Goal: Task Accomplishment & Management: Manage account settings

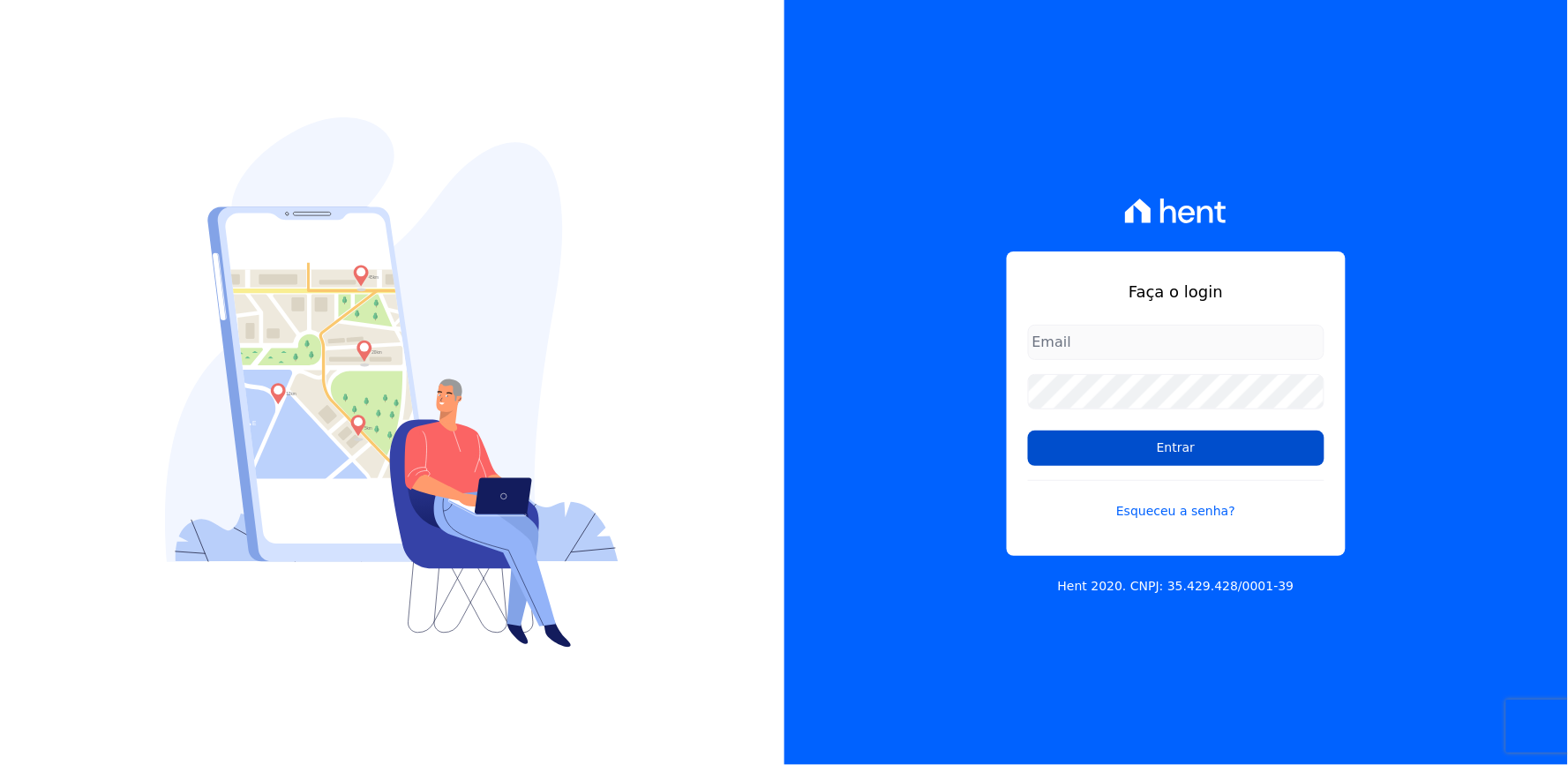
type input "[EMAIL_ADDRESS][DOMAIN_NAME]"
click at [1130, 442] on input "Entrar" at bounding box center [1176, 448] width 296 height 35
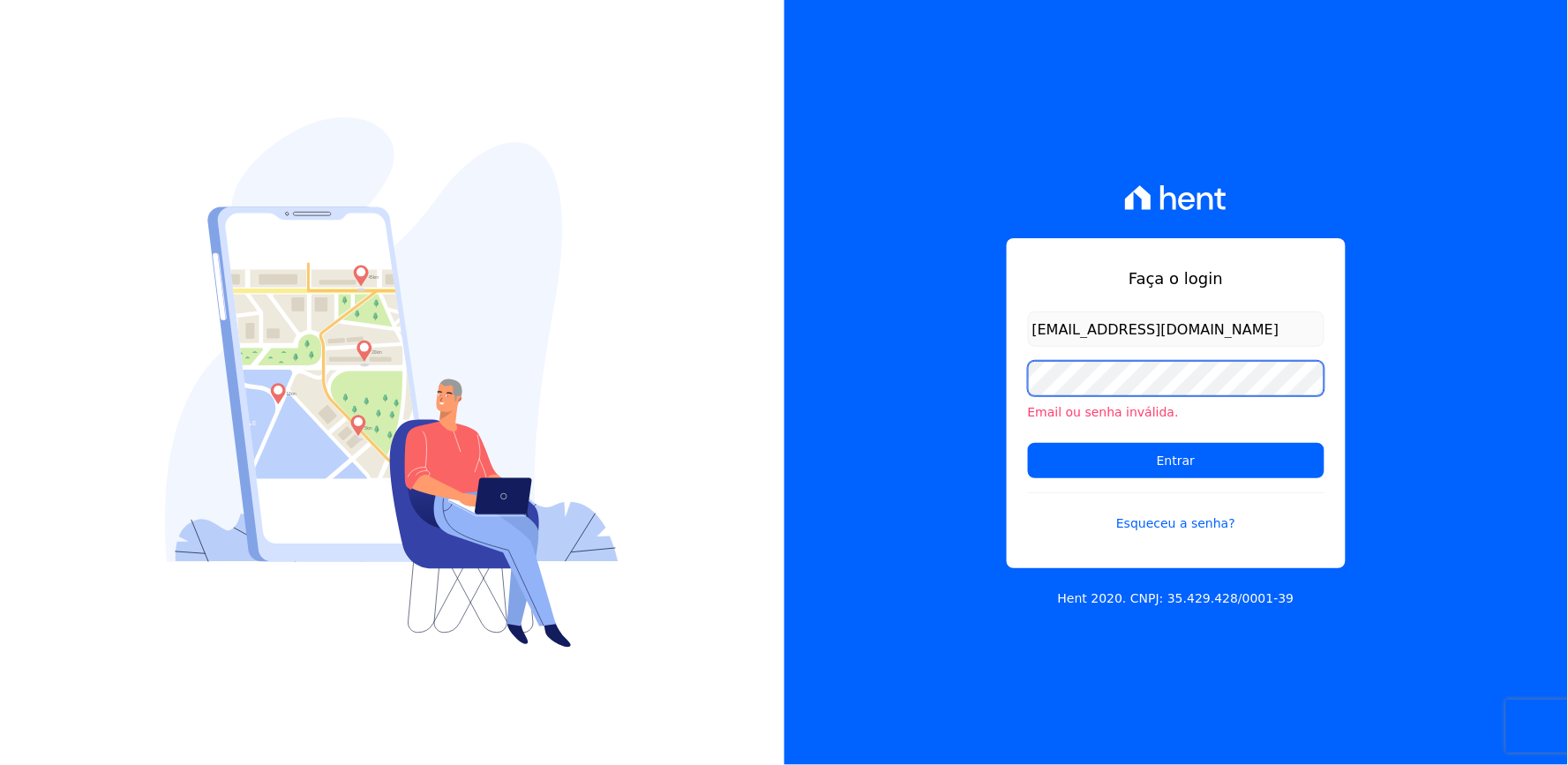
click at [820, 436] on div "Faça o login thayna@graalengenharia.com.br Email ou senha inválida. Entrar Esqu…" at bounding box center [1177, 382] width 784 height 765
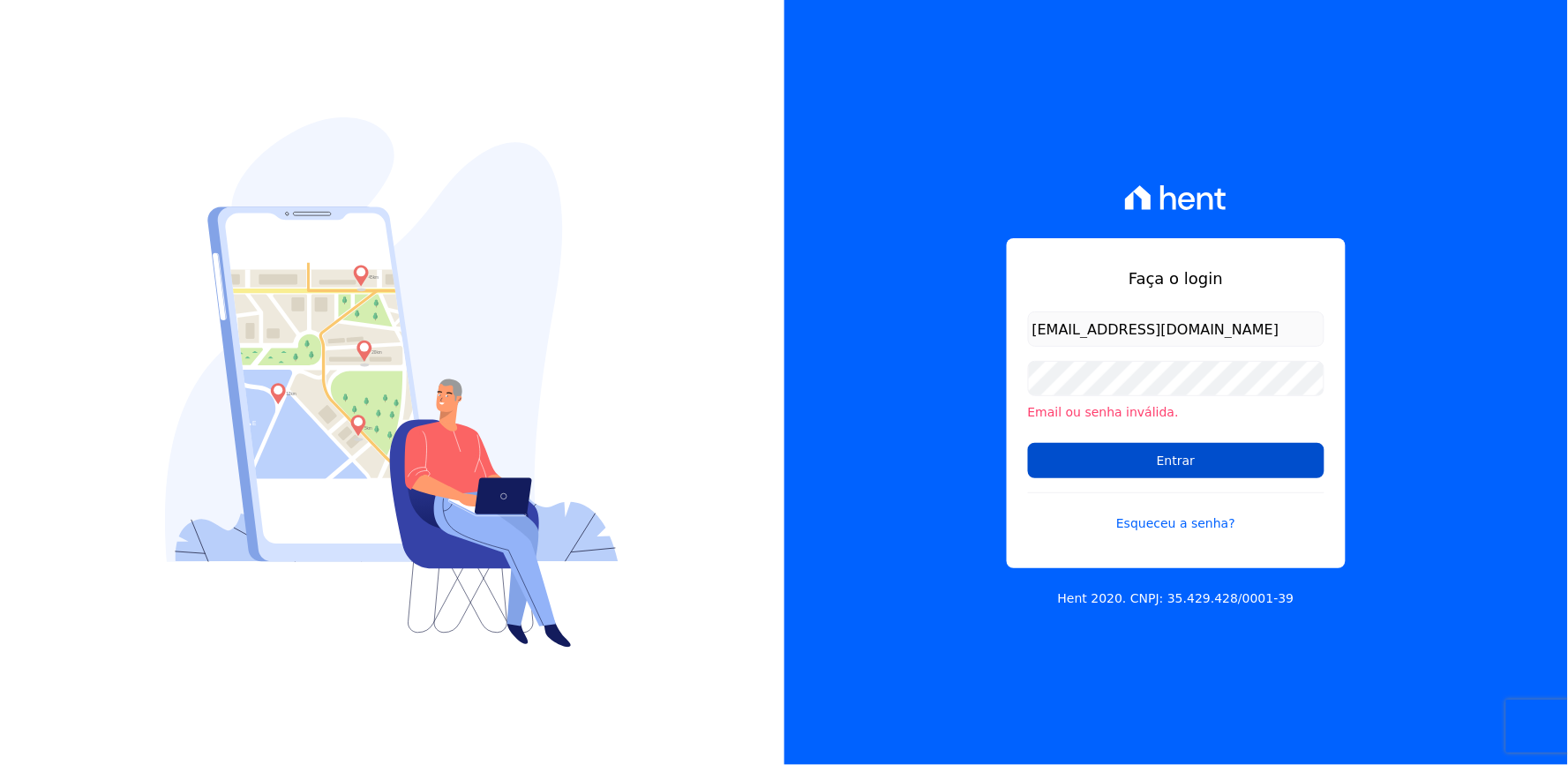
click at [1081, 468] on input "Entrar" at bounding box center [1176, 460] width 296 height 35
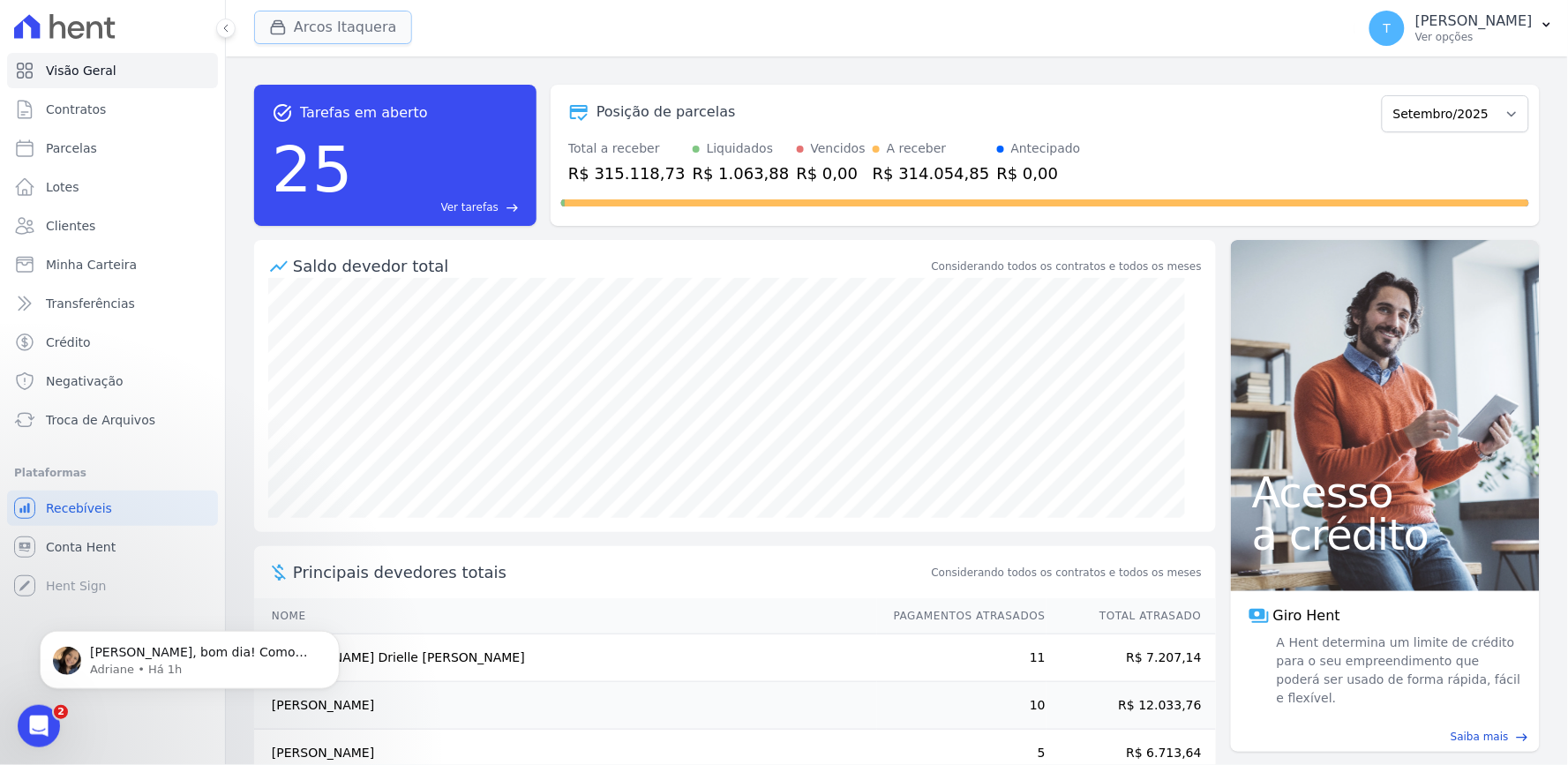
click at [341, 29] on button "Arcos Itaquera" at bounding box center [332, 27] width 158 height 33
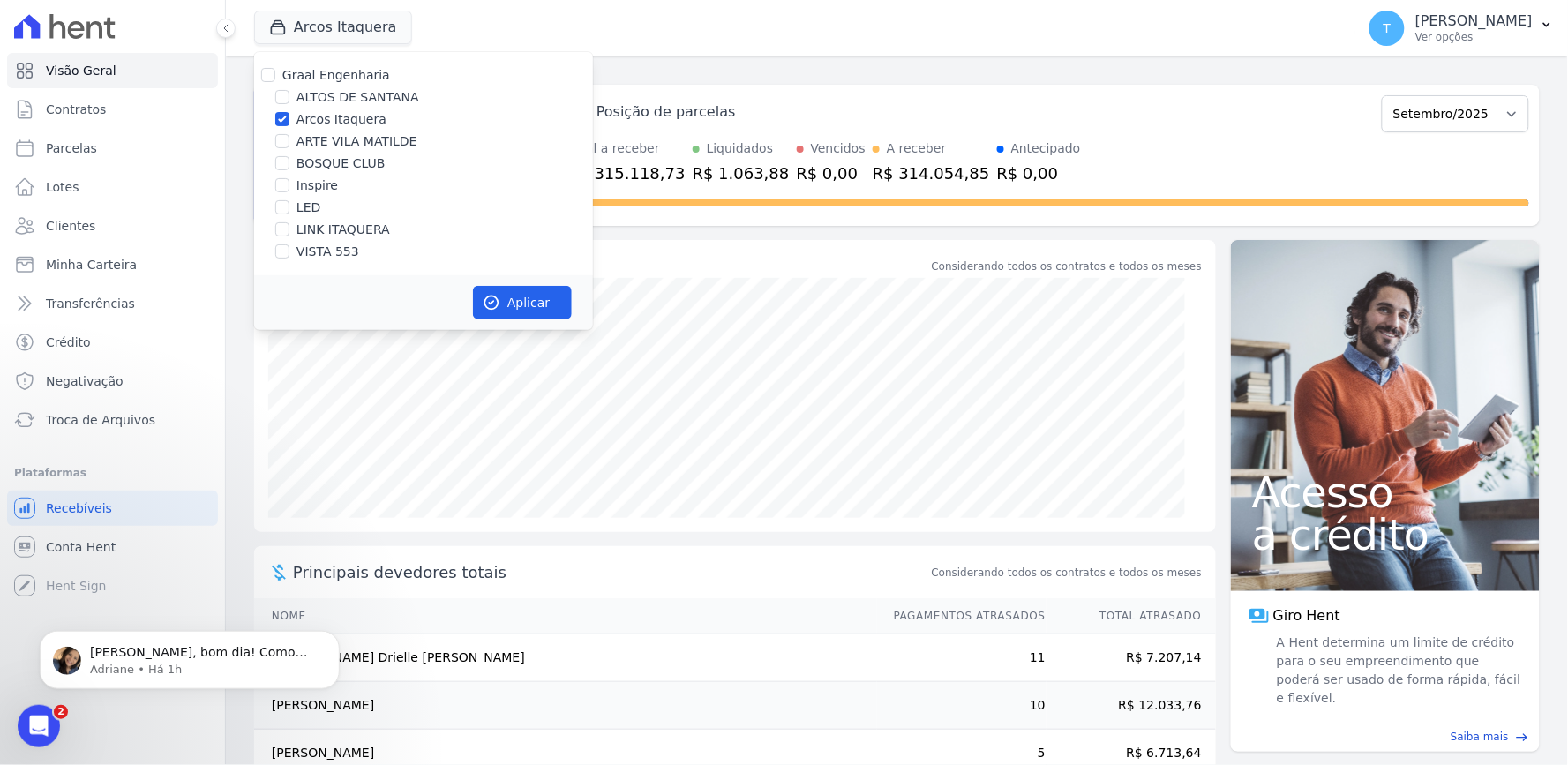
click at [305, 120] on label "Arcos Itaquera" at bounding box center [341, 120] width 90 height 18
click at [290, 120] on input "Arcos Itaquera" at bounding box center [281, 118] width 14 height 14
checkbox input "false"
click at [333, 90] on label "ALTOS DE SANTANA" at bounding box center [357, 98] width 123 height 18
click at [290, 90] on input "ALTOS DE SANTANA" at bounding box center [281, 97] width 14 height 14
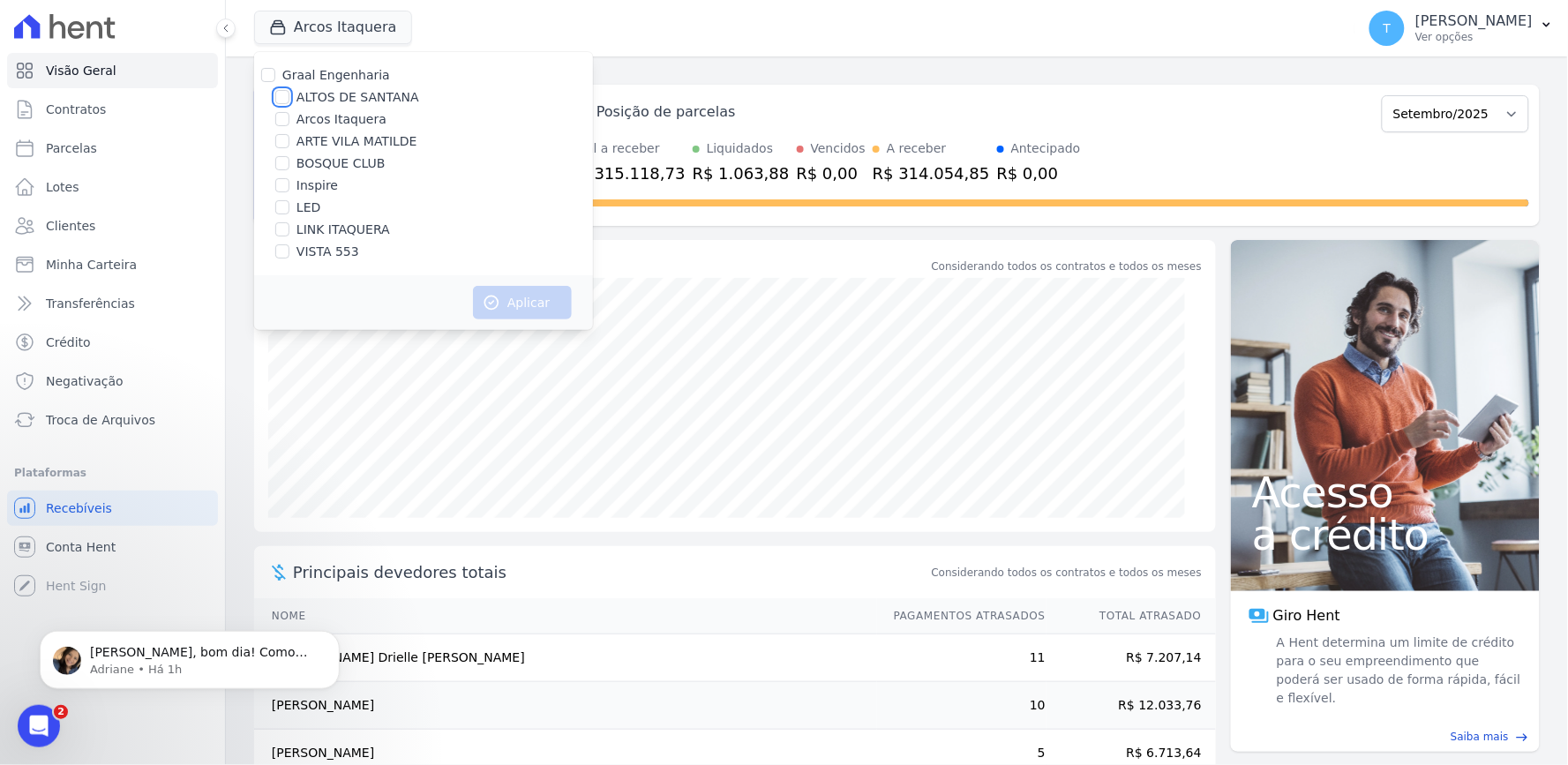
checkbox input "true"
click at [535, 301] on button "Aplicar" at bounding box center [521, 303] width 99 height 33
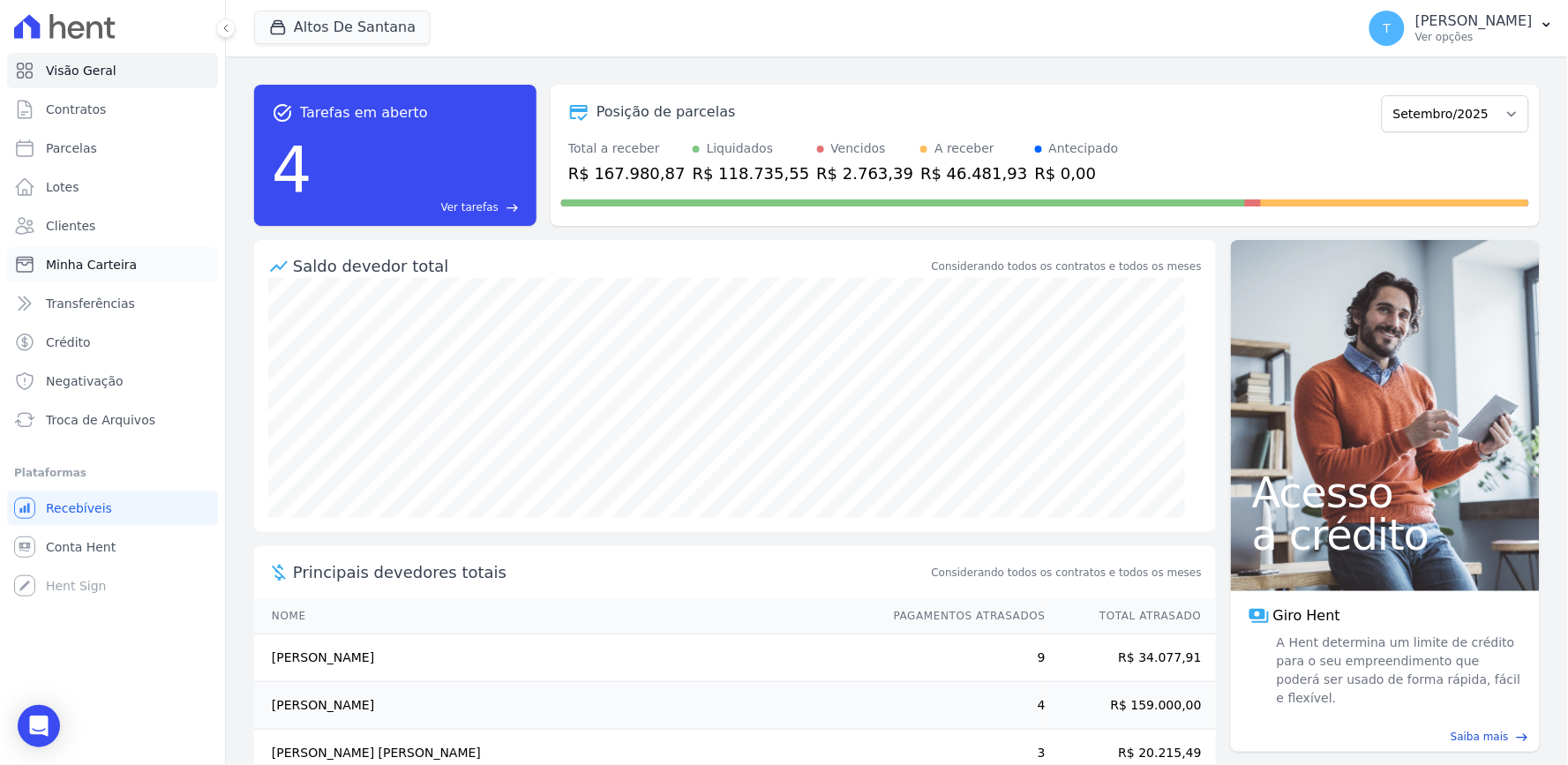
click at [120, 251] on link "Minha Carteira" at bounding box center [113, 265] width 210 height 35
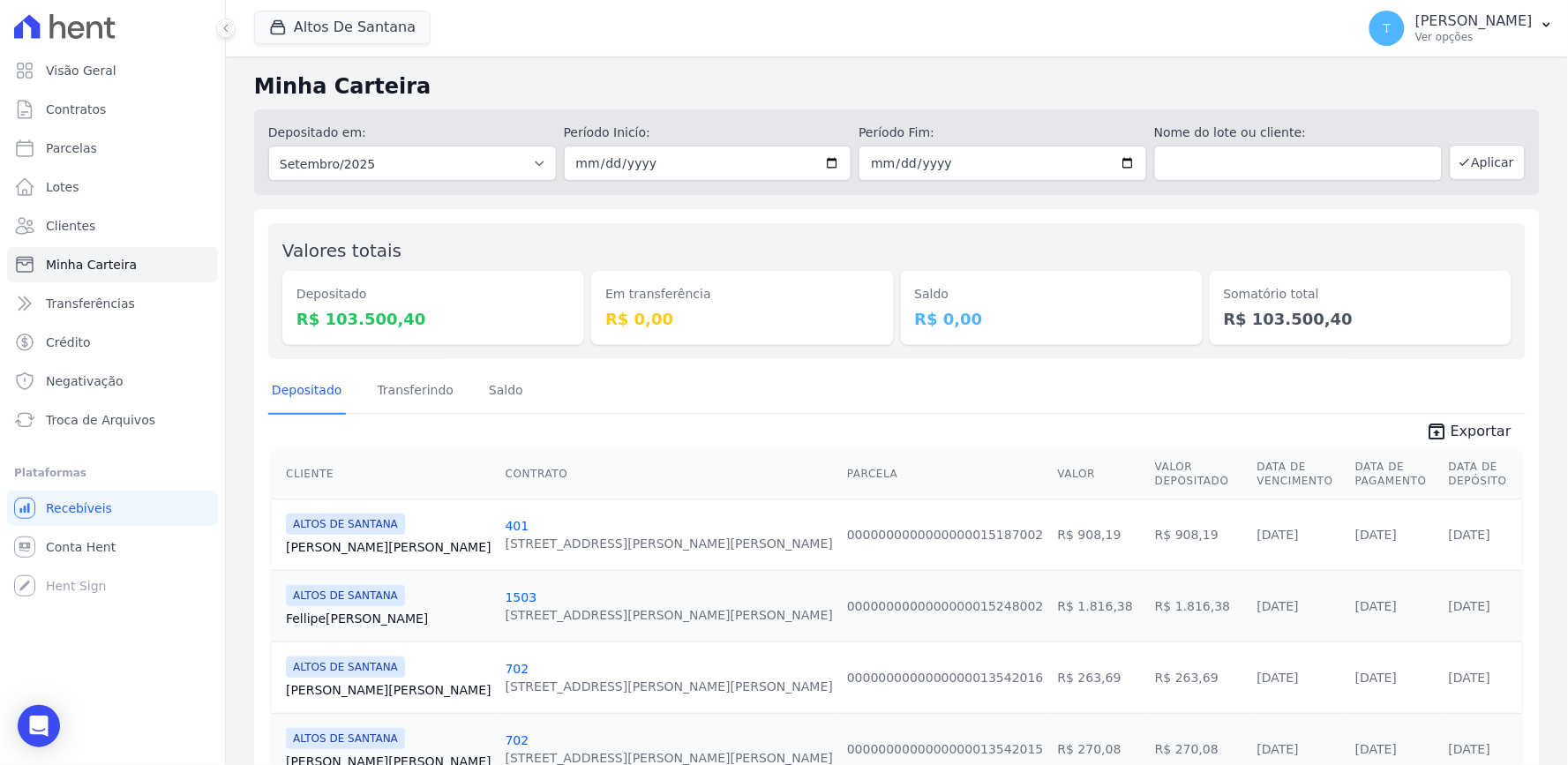
click at [742, 384] on div "Depositado Transferindo Saldo" at bounding box center [897, 391] width 1257 height 43
click at [821, 157] on input "2025-09-01" at bounding box center [708, 163] width 289 height 35
click at [820, 155] on input "2025-09-01" at bounding box center [708, 163] width 289 height 35
type input "[DATE]"
click at [1117, 165] on input "2025-09-30" at bounding box center [1002, 163] width 289 height 35
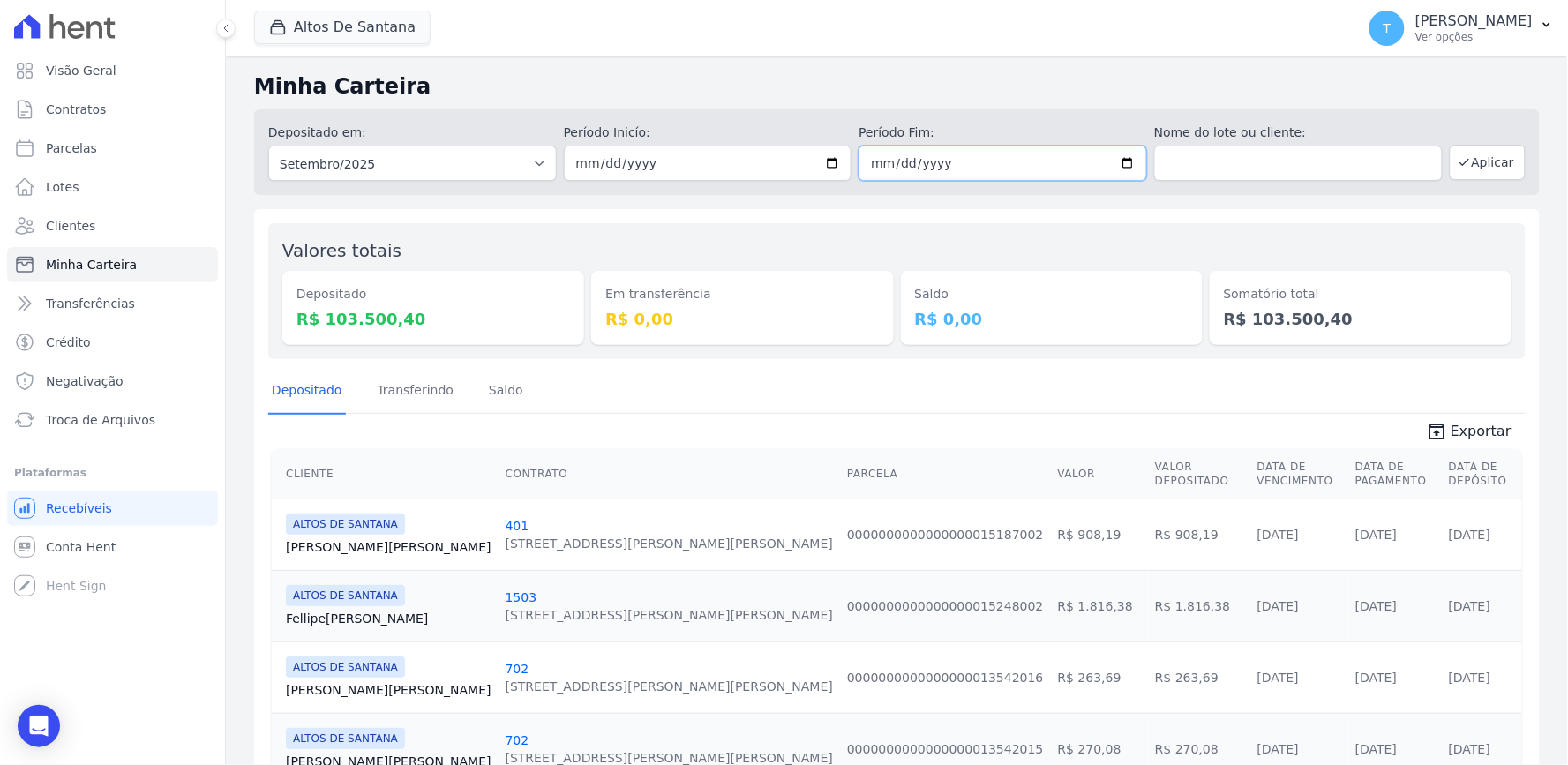
type input "[DATE]"
click at [1489, 157] on button "Aplicar" at bounding box center [1488, 162] width 76 height 35
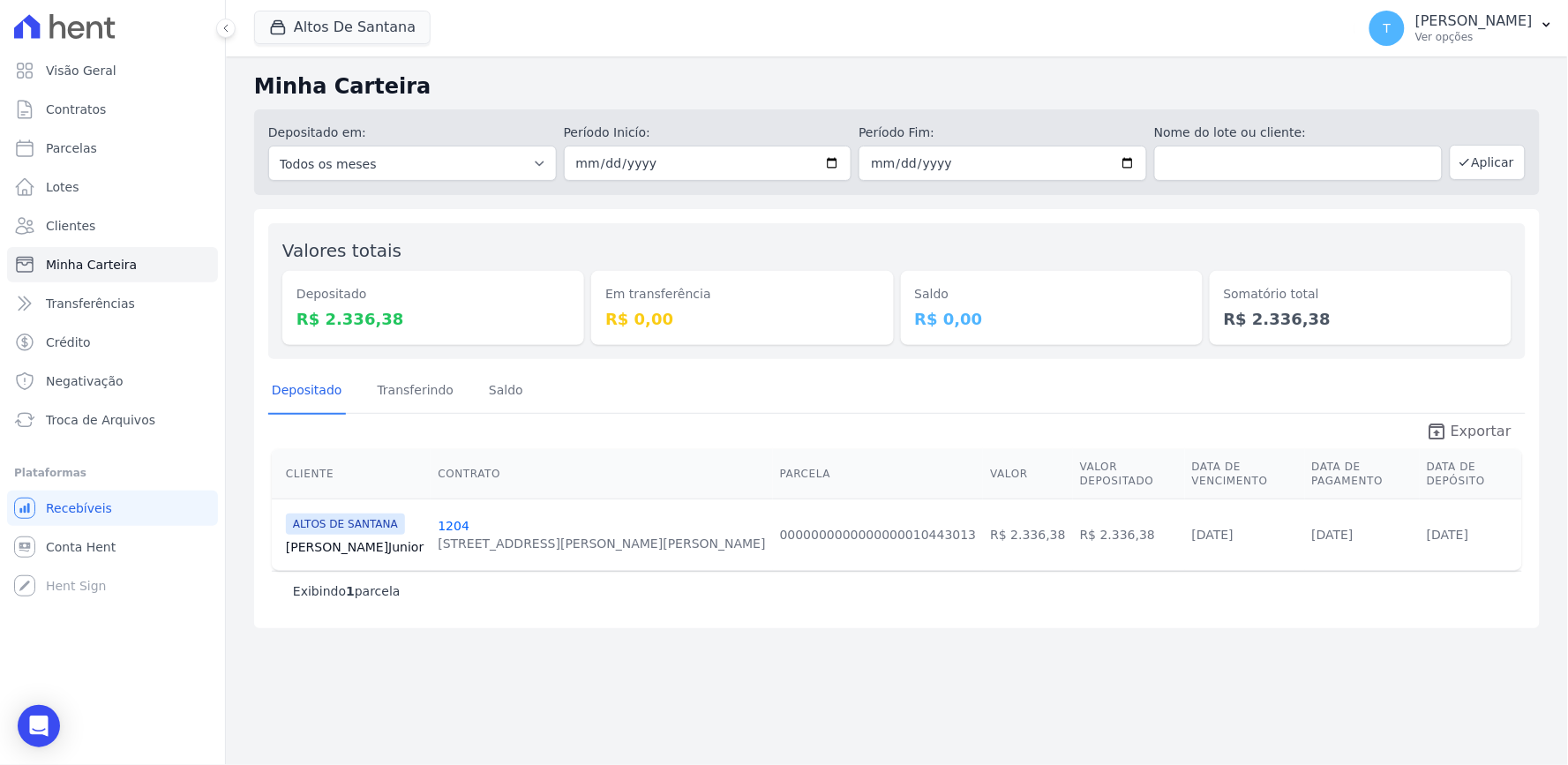
click at [1463, 433] on span "Exportar" at bounding box center [1481, 431] width 61 height 21
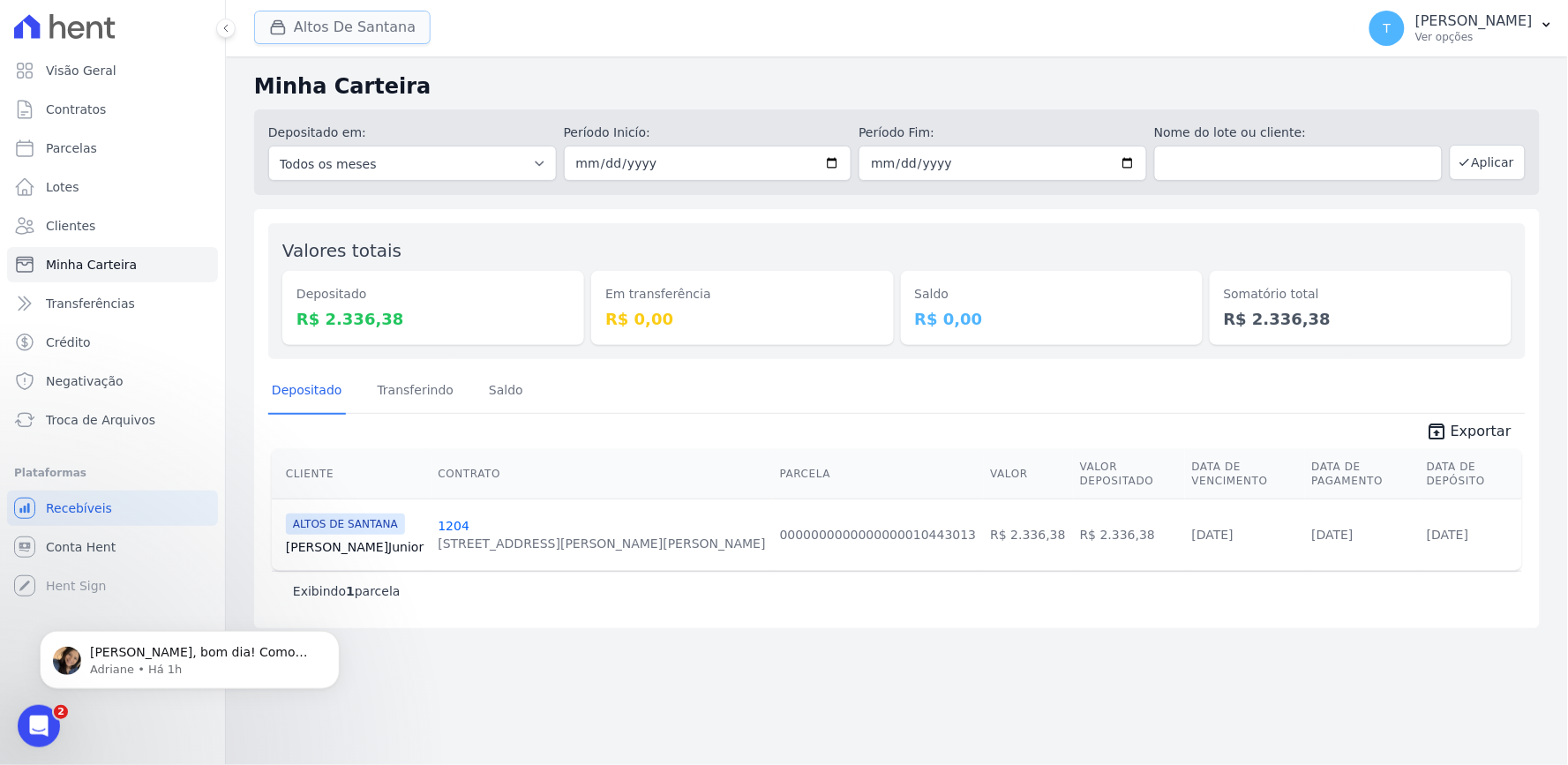
click at [338, 31] on button "Altos De Santana" at bounding box center [341, 27] width 176 height 33
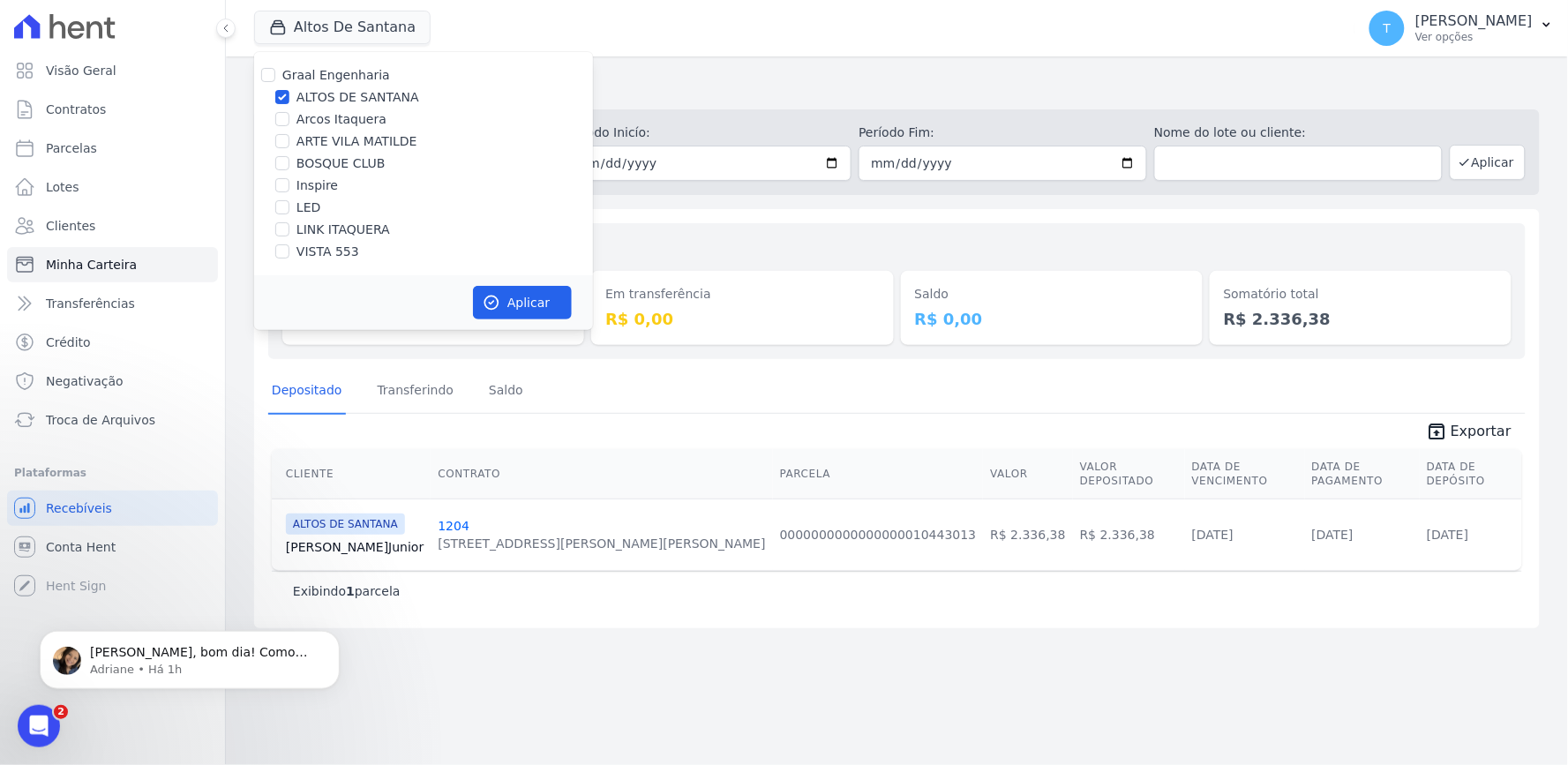
click at [323, 95] on label "ALTOS DE SANTANA" at bounding box center [357, 98] width 123 height 18
click at [290, 95] on input "ALTOS DE SANTANA" at bounding box center [281, 97] width 14 height 14
checkbox input "false"
click at [325, 146] on label "ARTE VILA MATILDE" at bounding box center [356, 141] width 121 height 18
click at [290, 146] on input "ARTE VILA MATILDE" at bounding box center [281, 140] width 14 height 14
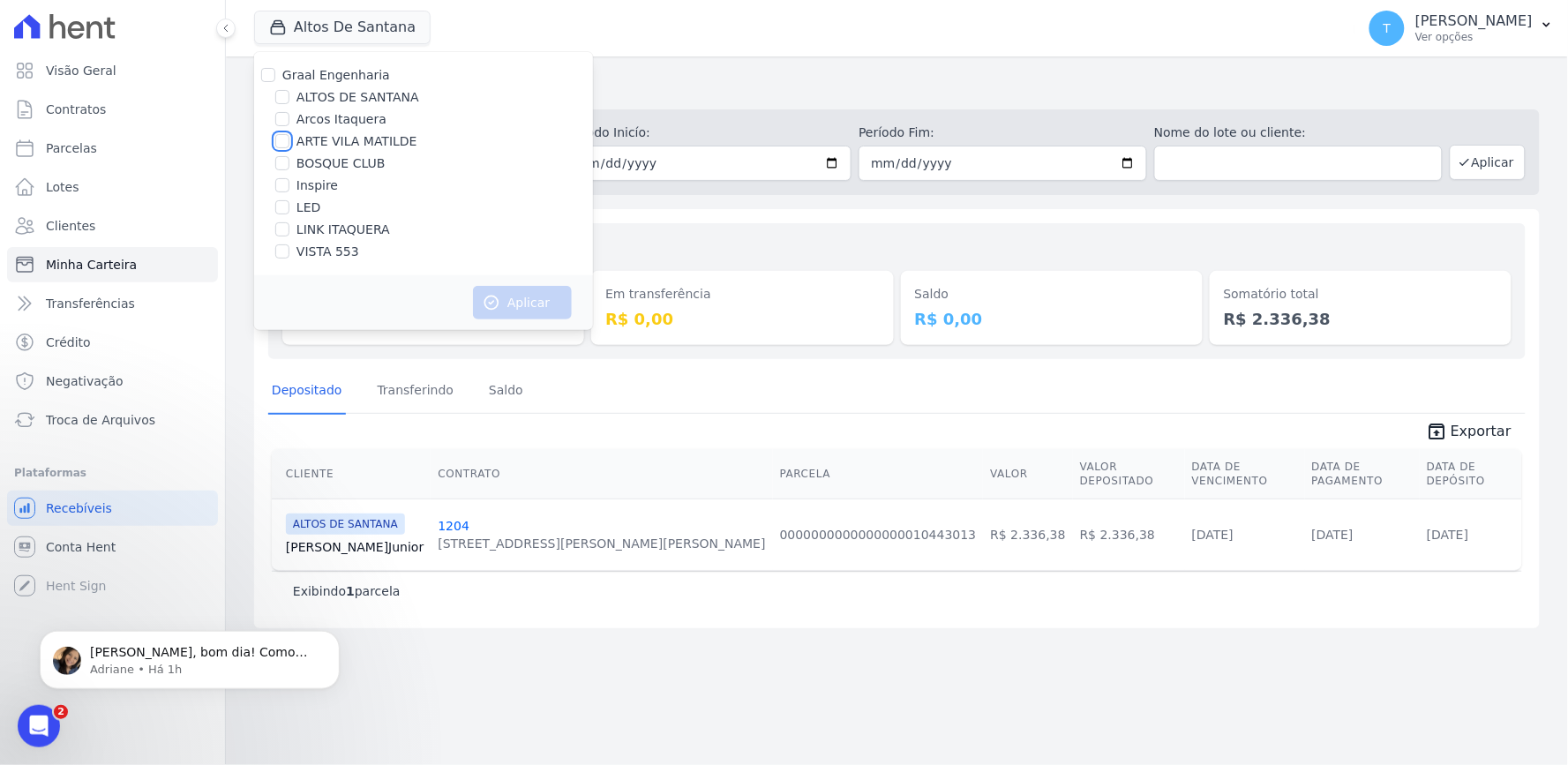
checkbox input "true"
click at [509, 295] on button "Aplicar" at bounding box center [521, 303] width 99 height 33
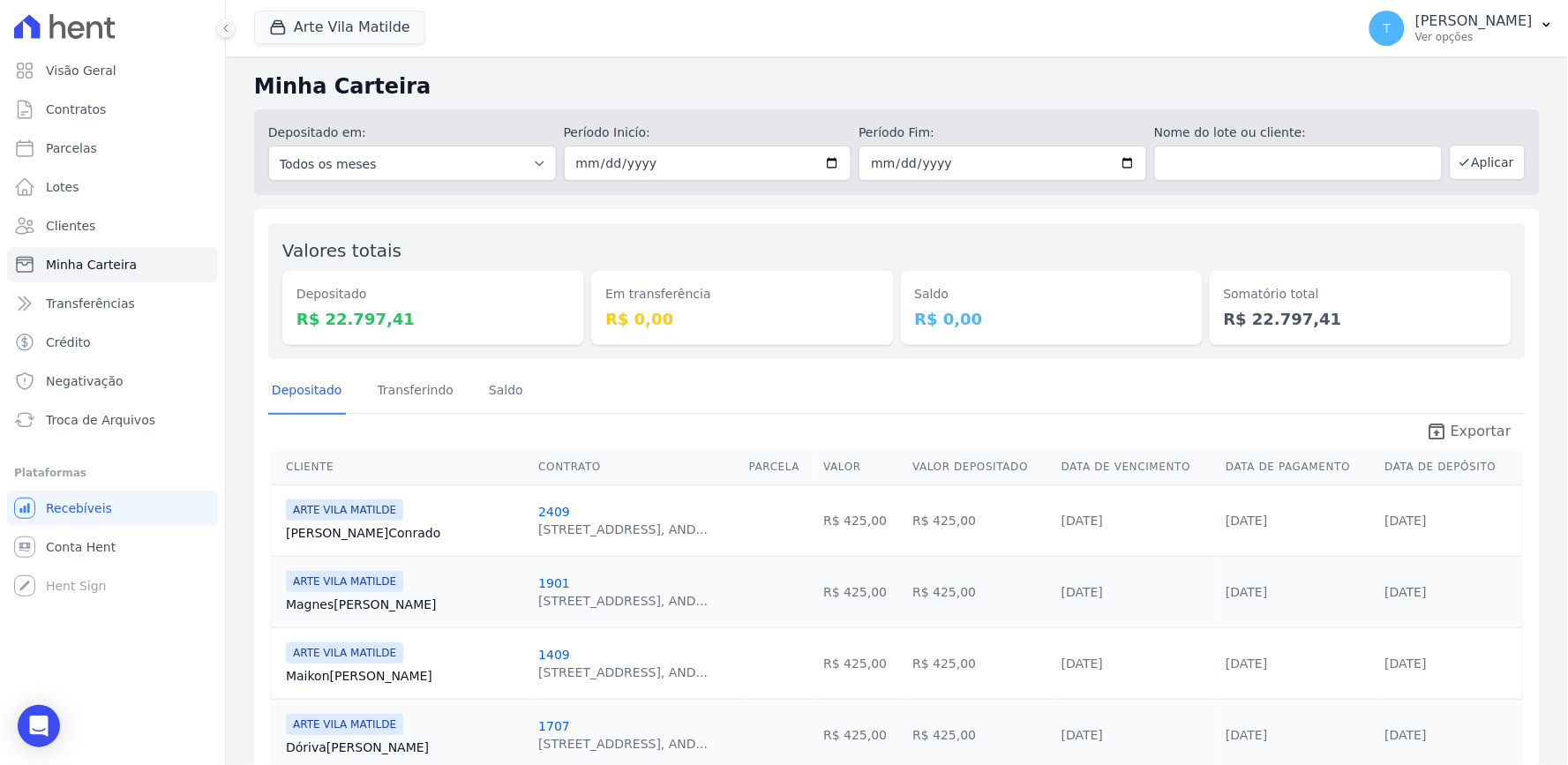
click at [1484, 430] on span "Exportar" at bounding box center [1481, 431] width 61 height 21
click at [341, 23] on button "Arte Vila Matilde" at bounding box center [339, 27] width 171 height 33
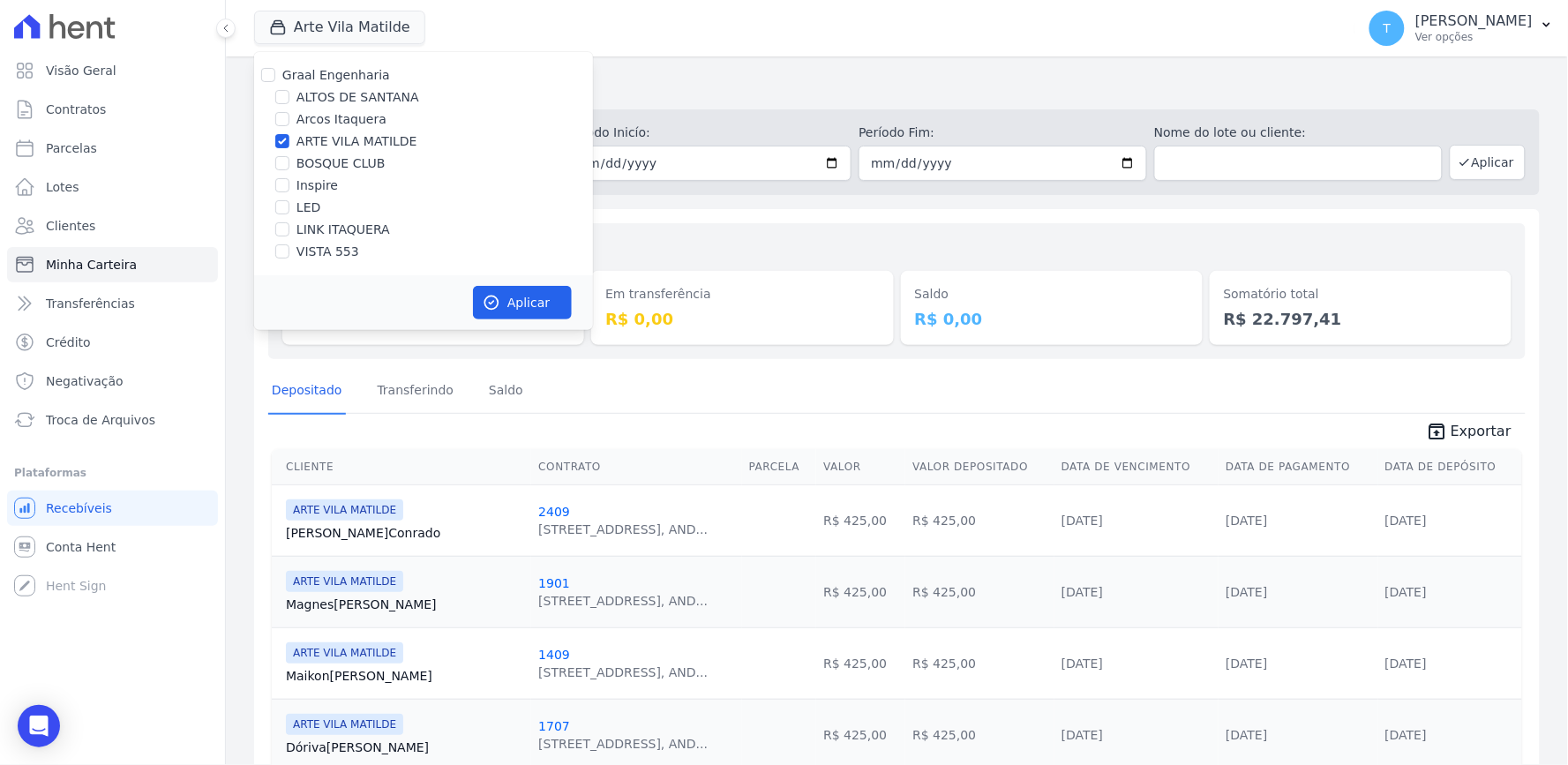
click at [322, 137] on label "ARTE VILA MATILDE" at bounding box center [356, 141] width 121 height 18
click at [290, 137] on input "ARTE VILA MATILDE" at bounding box center [281, 140] width 14 height 14
checkbox input "false"
click at [327, 162] on label "BOSQUE CLUB" at bounding box center [341, 163] width 90 height 18
click at [290, 162] on input "BOSQUE CLUB" at bounding box center [281, 162] width 14 height 14
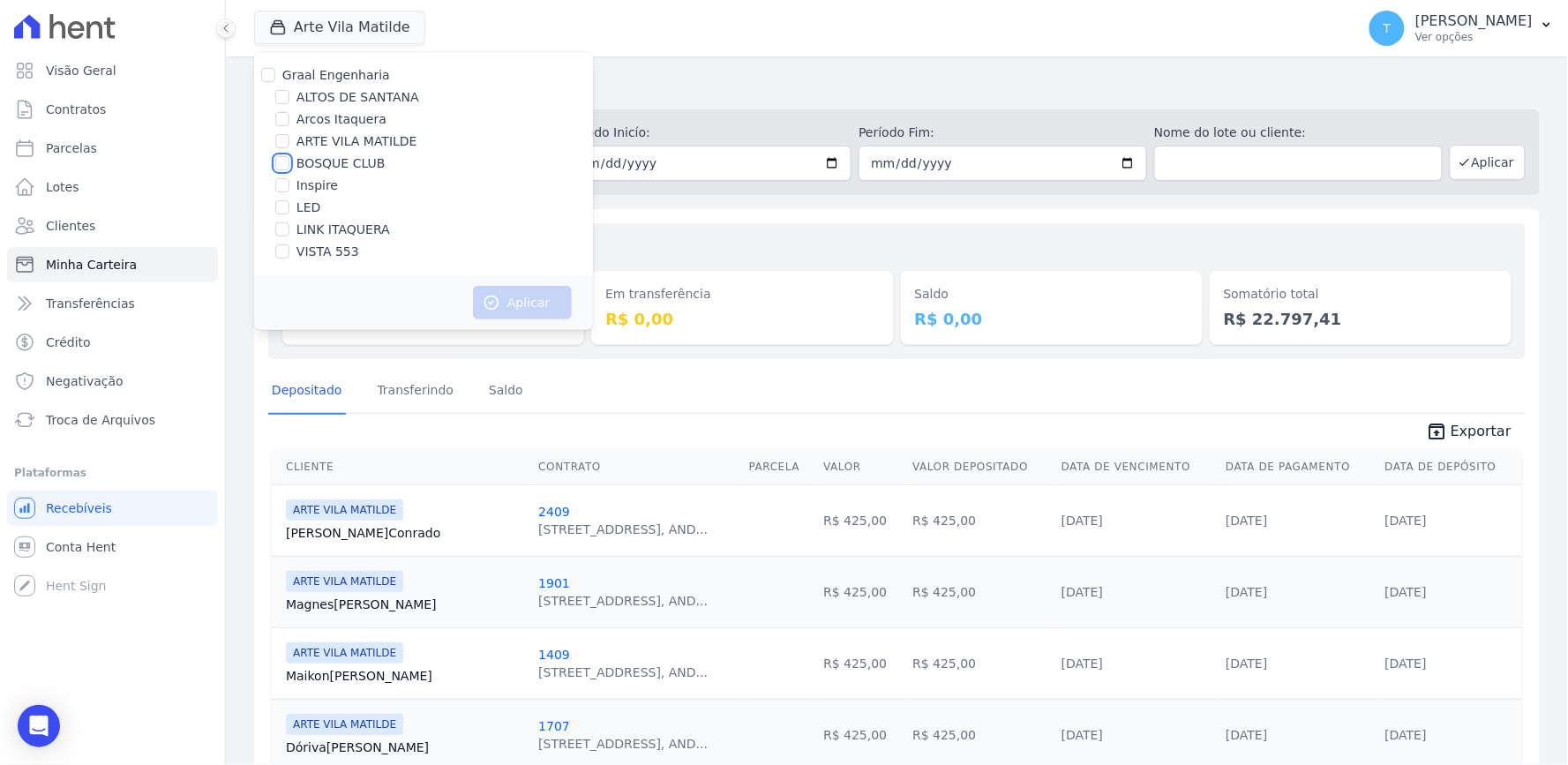
checkbox input "true"
click at [507, 294] on button "Aplicar" at bounding box center [521, 303] width 99 height 33
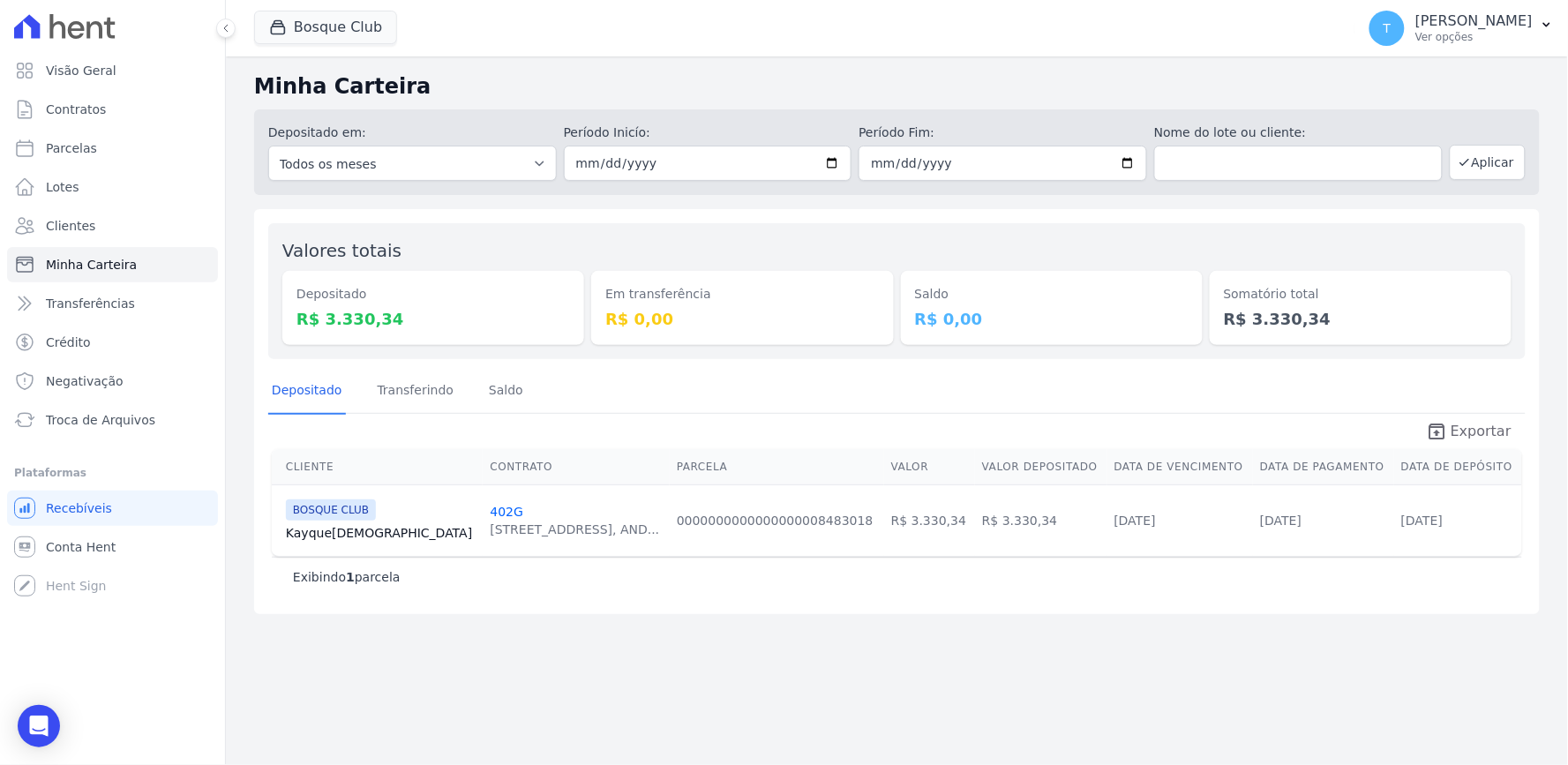
click at [1447, 426] on icon "unarchive" at bounding box center [1436, 431] width 21 height 21
click at [1167, 651] on div "Minha Carteira Depositado em: Todos os meses Julho/2023 Agosto/2023 Setembro/20…" at bounding box center [897, 411] width 1342 height 709
drag, startPoint x: 1387, startPoint y: 630, endPoint x: 350, endPoint y: 29, distance: 1198.6
click at [1387, 630] on div "Minha Carteira Depositado em: Todos os meses Julho/2023 Agosto/2023 Setembro/20…" at bounding box center [897, 411] width 1342 height 709
click at [346, 28] on button "Bosque Club" at bounding box center [325, 27] width 143 height 33
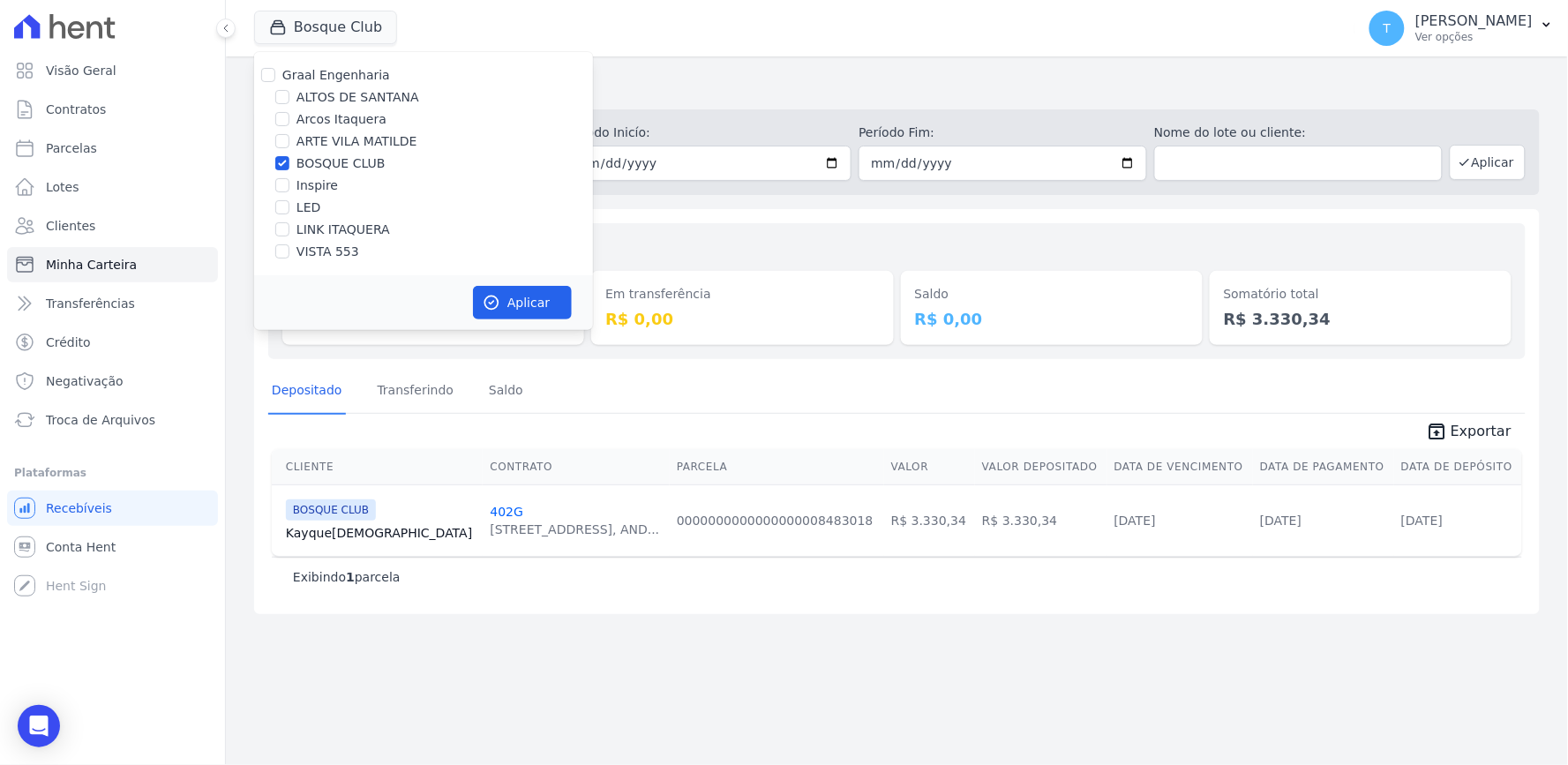
click at [303, 156] on label "BOSQUE CLUB" at bounding box center [341, 163] width 90 height 18
click at [290, 156] on input "BOSQUE CLUB" at bounding box center [281, 162] width 14 height 14
checkbox input "false"
click at [342, 245] on label "VISTA 553" at bounding box center [328, 252] width 63 height 18
click at [290, 245] on input "VISTA 553" at bounding box center [281, 251] width 14 height 14
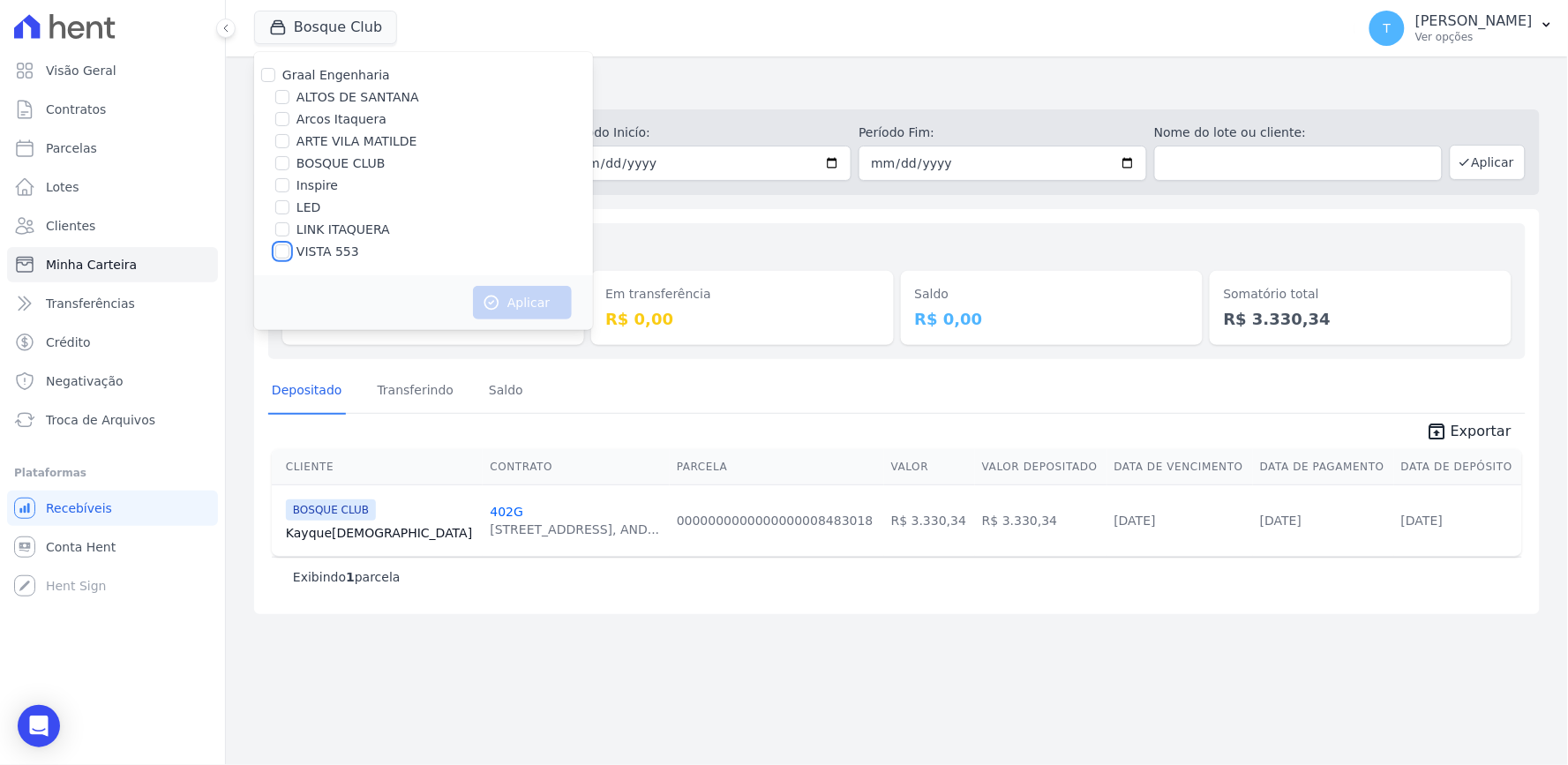
checkbox input "true"
click at [518, 304] on button "Aplicar" at bounding box center [521, 303] width 99 height 33
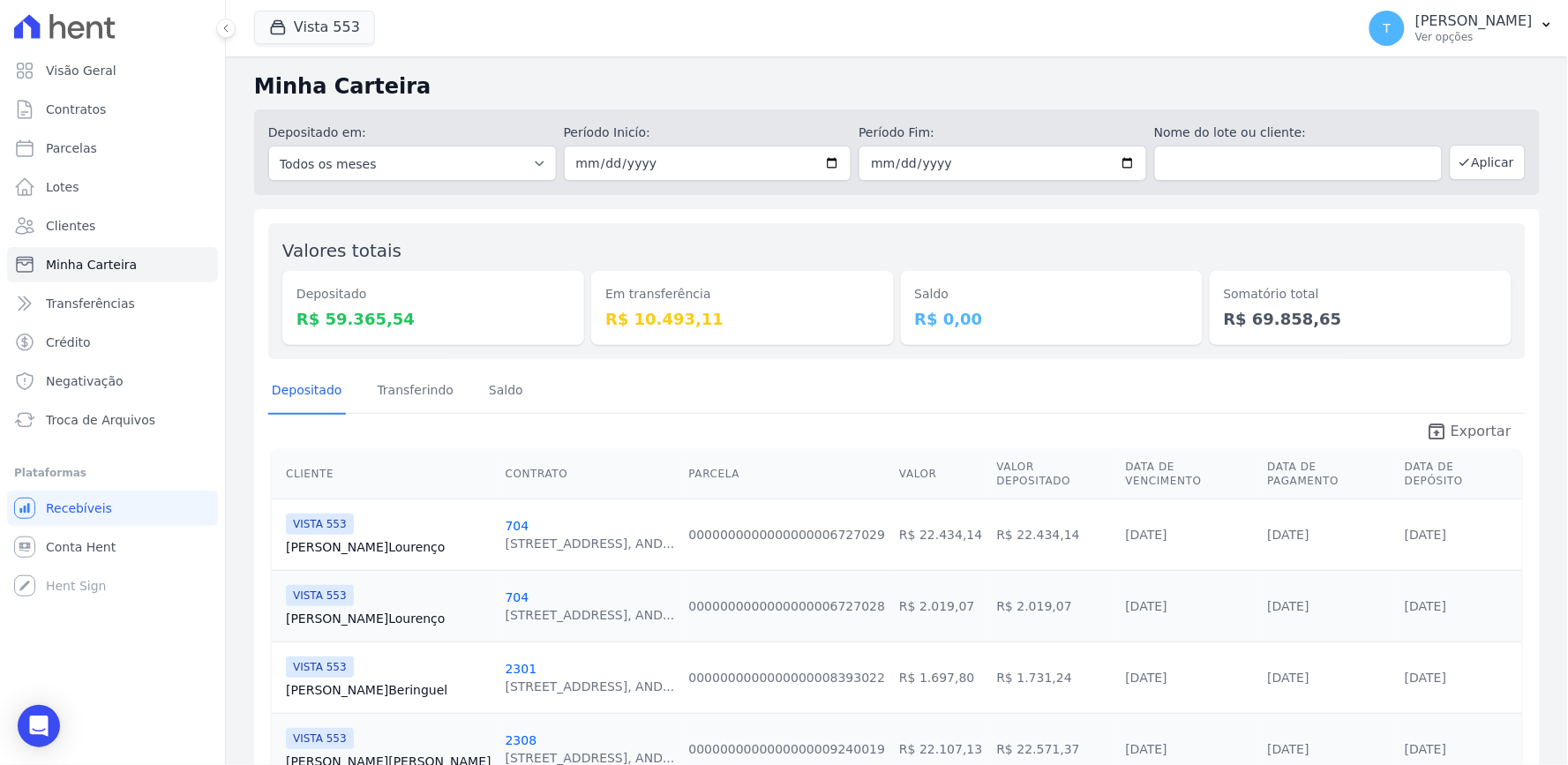
click at [1454, 421] on span "Exportar" at bounding box center [1481, 431] width 61 height 21
